Goal: Contribute content: Contribute content

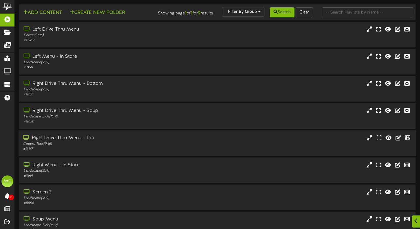
scroll to position [64, 0]
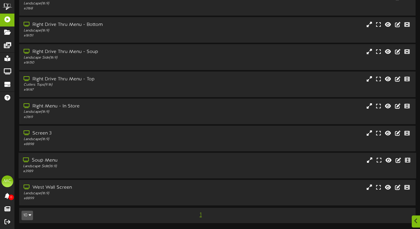
click at [127, 166] on div "Landscape Side ( 16:9 )" at bounding box center [101, 166] width 157 height 5
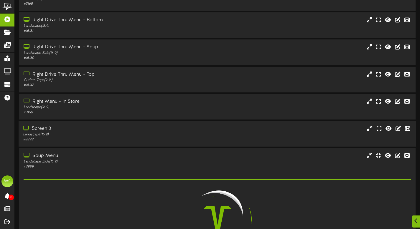
click at [133, 137] on div "Landscape ( 16:9 )" at bounding box center [101, 134] width 157 height 5
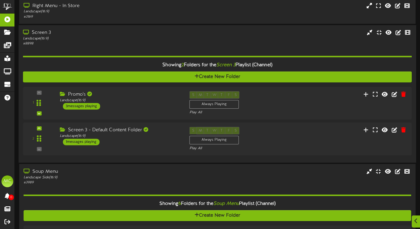
scroll to position [169, 0]
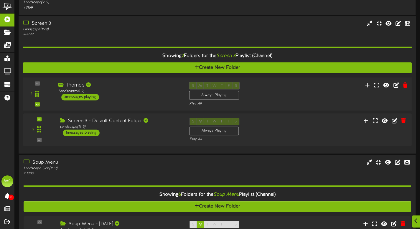
click at [147, 106] on div "1 Promo's" at bounding box center [217, 94] width 393 height 24
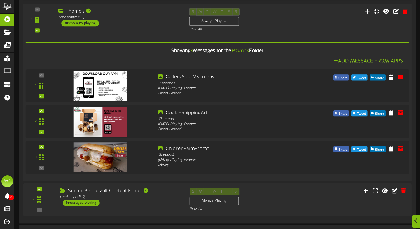
scroll to position [242, 0]
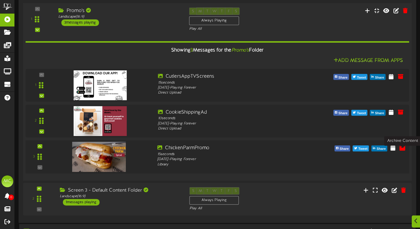
click at [404, 151] on icon at bounding box center [402, 147] width 6 height 6
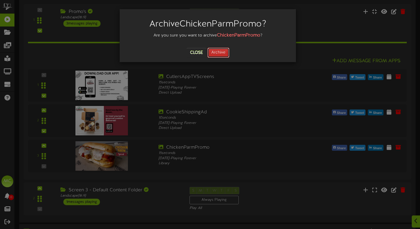
click at [217, 50] on button "Archive" at bounding box center [219, 53] width 22 height 10
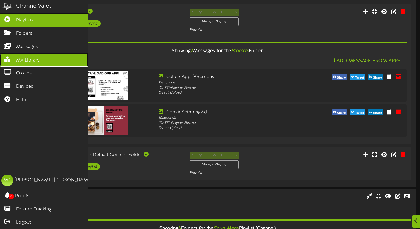
click at [31, 59] on span "My Library" at bounding box center [28, 60] width 24 height 7
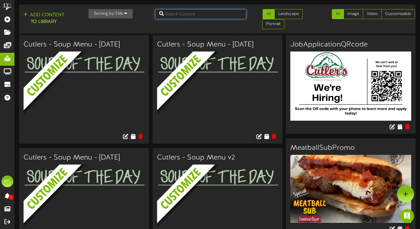
click at [193, 14] on input "text" at bounding box center [200, 14] width 91 height 10
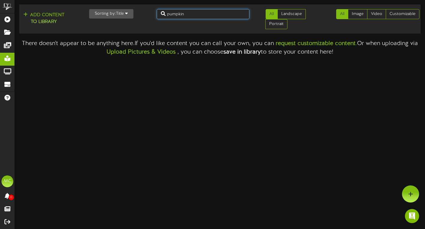
click at [193, 14] on input "pumpkin" at bounding box center [203, 14] width 93 height 10
type input "p"
click at [193, 14] on input "frost" at bounding box center [203, 14] width 93 height 10
type input "f"
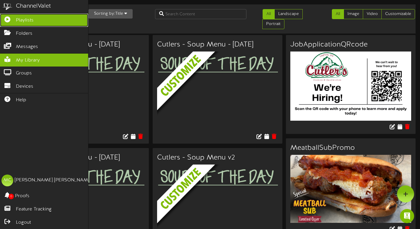
click at [19, 22] on span "Playlists" at bounding box center [25, 20] width 18 height 7
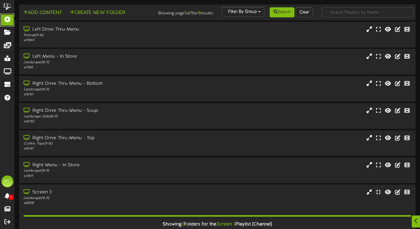
scroll to position [274, 0]
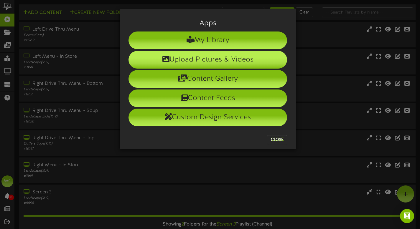
click at [234, 59] on li "Upload Pictures & Videos" at bounding box center [208, 60] width 159 height 18
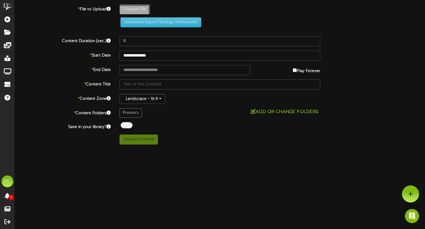
type input "**********"
type input "PumkinChocolateChipPromo"
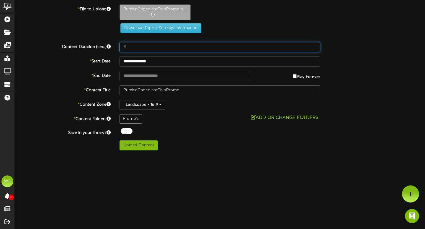
click at [147, 49] on input "8" at bounding box center [219, 47] width 201 height 10
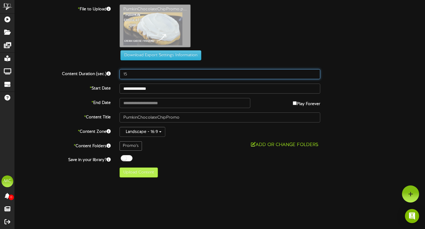
type input "15"
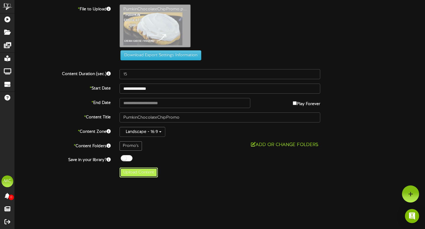
click at [151, 173] on button "Upload Content" at bounding box center [138, 173] width 38 height 10
type input "**********"
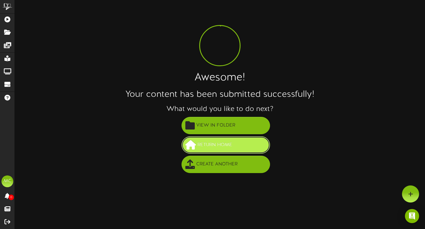
click at [209, 146] on span "Return Home" at bounding box center [215, 145] width 38 height 10
